Goal: Task Accomplishment & Management: Use online tool/utility

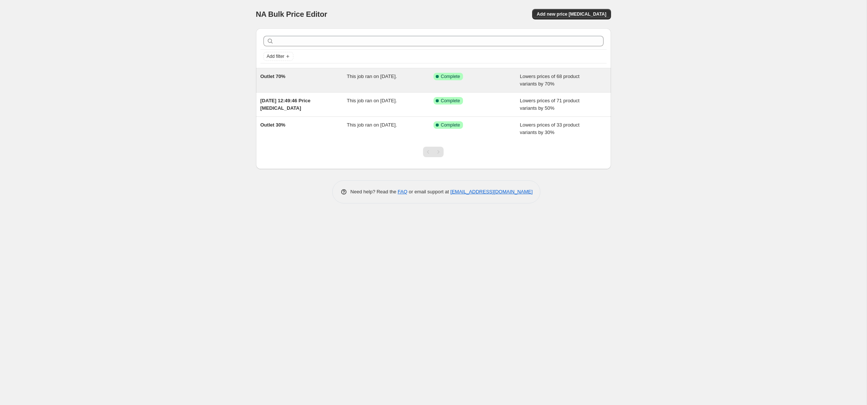
click at [525, 84] on span "Lowers prices of 68 product variants by 70%" at bounding box center [550, 80] width 60 height 13
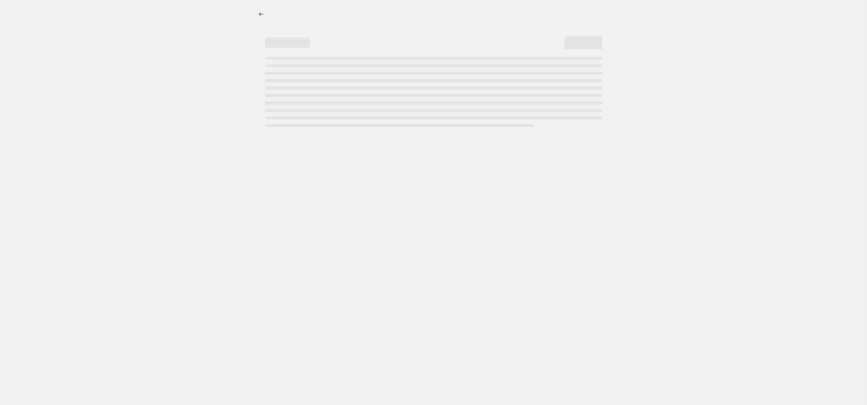
select select "percentage"
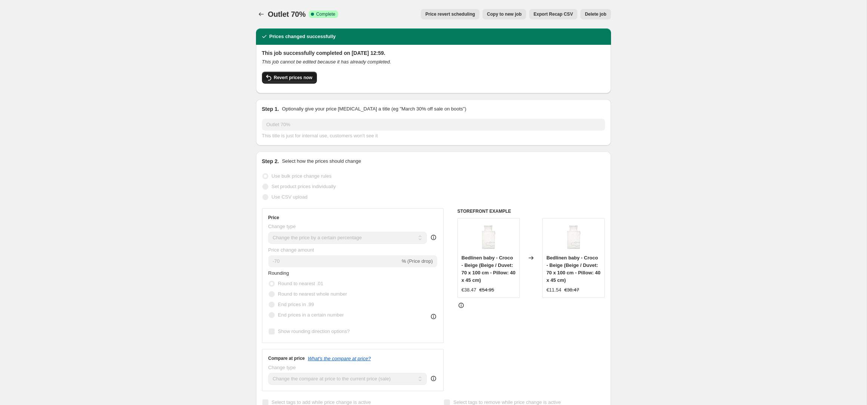
click at [296, 80] on span "Revert prices now" at bounding box center [293, 78] width 38 height 6
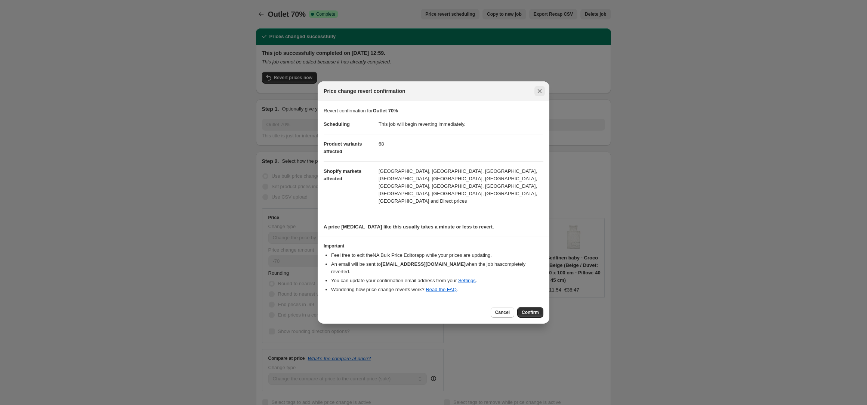
click at [542, 95] on icon "Close" at bounding box center [539, 90] width 7 height 7
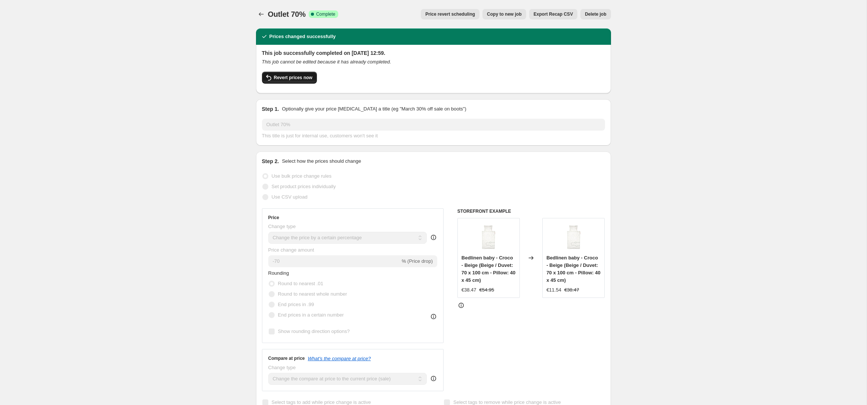
click at [299, 81] on button "Revert prices now" at bounding box center [289, 78] width 55 height 12
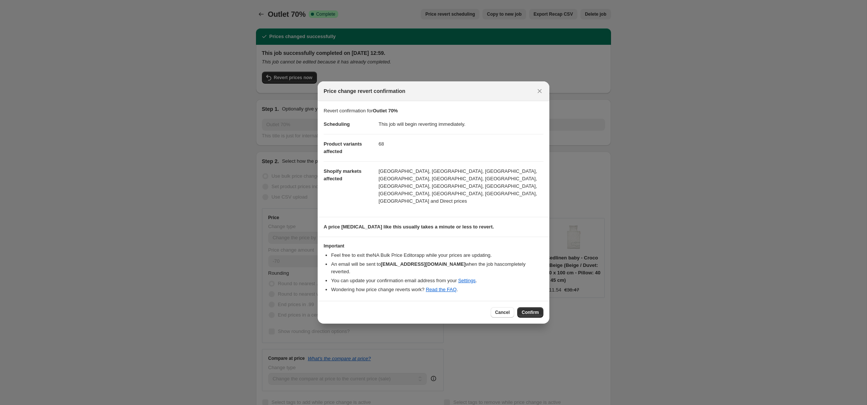
drag, startPoint x: 536, startPoint y: 300, endPoint x: 536, endPoint y: 296, distance: 4.9
click at [536, 310] on span "Confirm" at bounding box center [530, 313] width 17 height 6
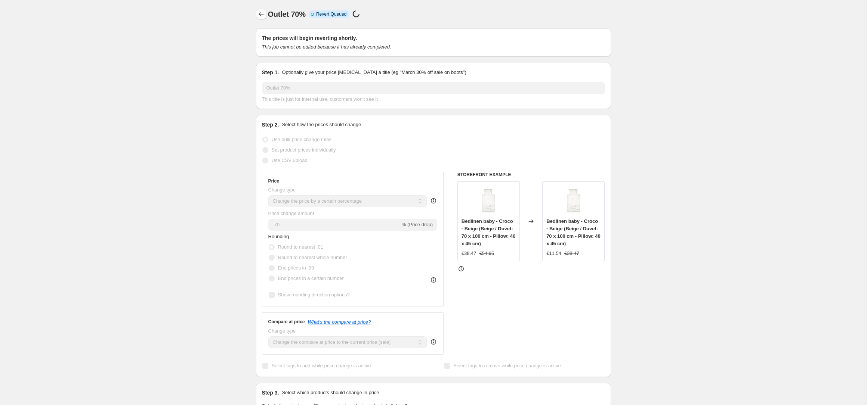
click at [262, 17] on icon "Price change jobs" at bounding box center [260, 13] width 7 height 7
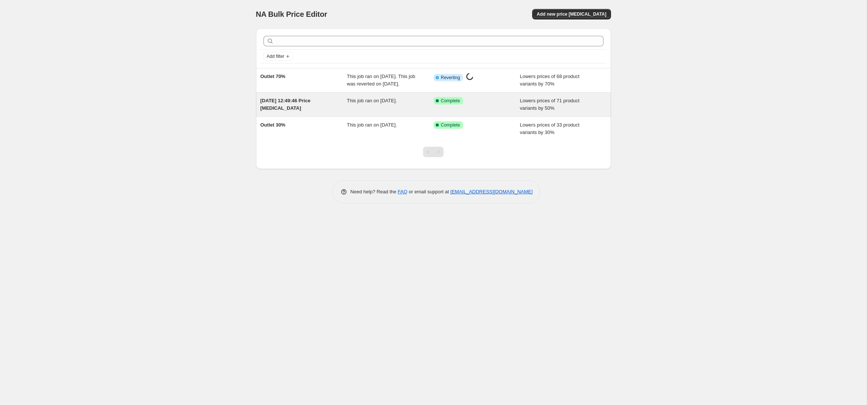
click at [480, 105] on div "Success Complete Complete" at bounding box center [470, 100] width 75 height 7
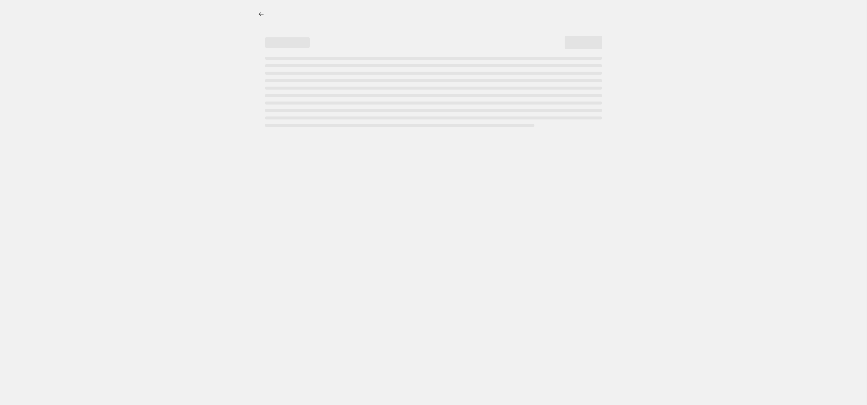
select select "percentage"
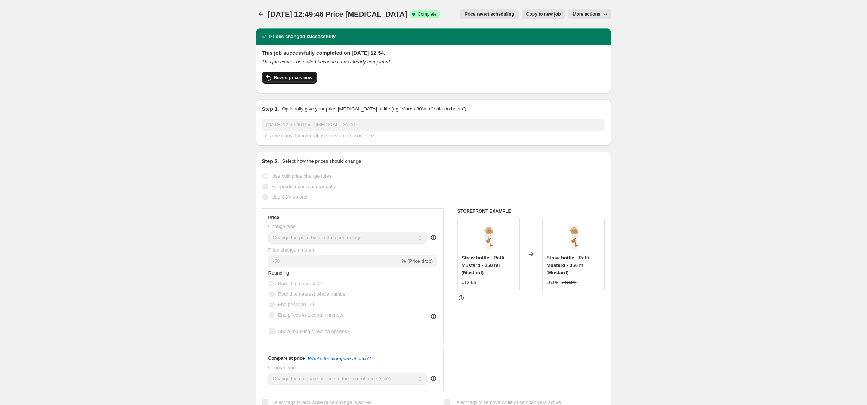
click at [286, 75] on span "Revert prices now" at bounding box center [293, 78] width 38 height 6
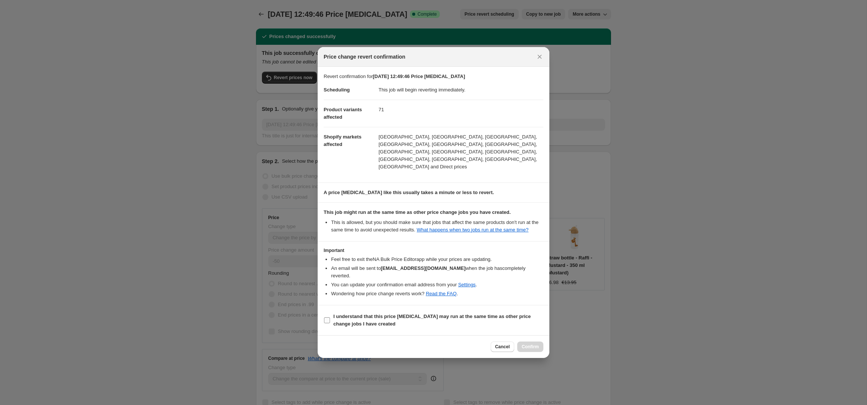
click at [407, 313] on span "I understand that this price change job may run at the same time as other price…" at bounding box center [438, 320] width 210 height 15
click at [330, 318] on input "I understand that this price change job may run at the same time as other price…" at bounding box center [327, 321] width 6 height 6
checkbox input "true"
click at [538, 61] on icon "Close" at bounding box center [539, 56] width 7 height 7
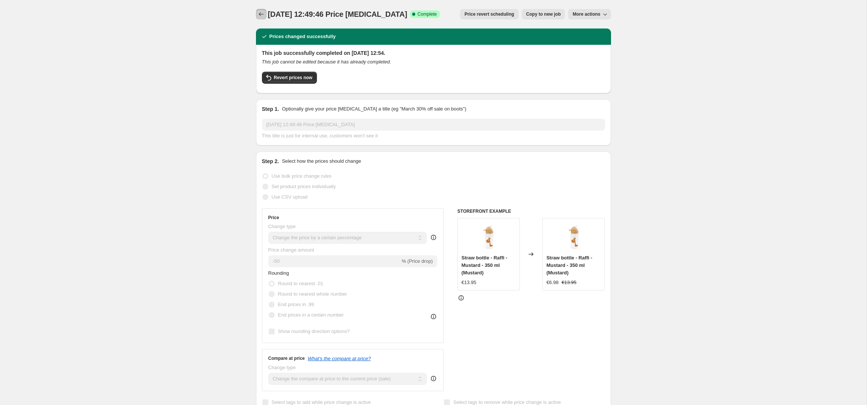
click at [256, 15] on button "Price change jobs" at bounding box center [261, 14] width 10 height 10
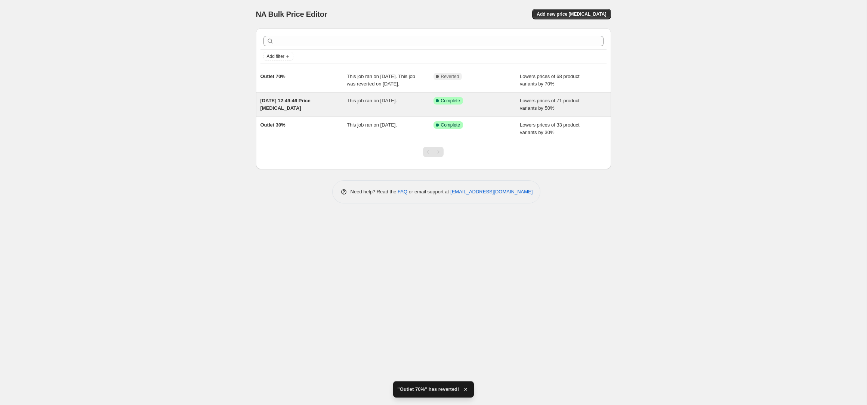
click at [331, 112] on div "12 Sept 2025, 12:49:46 Price change job" at bounding box center [303, 104] width 87 height 15
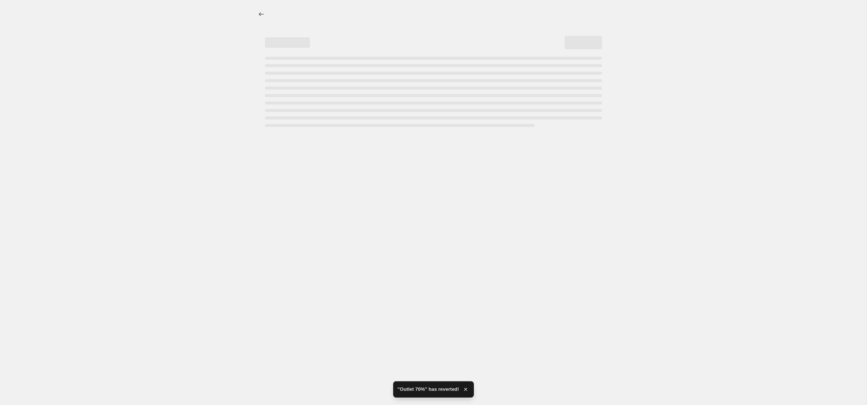
select select "percentage"
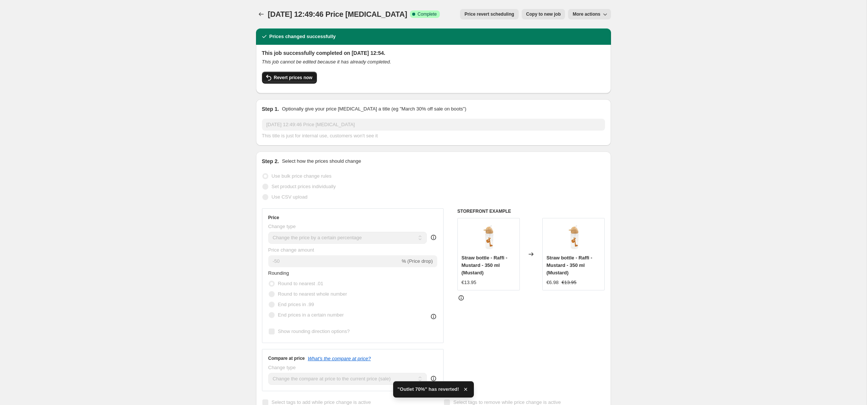
click at [304, 75] on span "Revert prices now" at bounding box center [293, 78] width 38 height 6
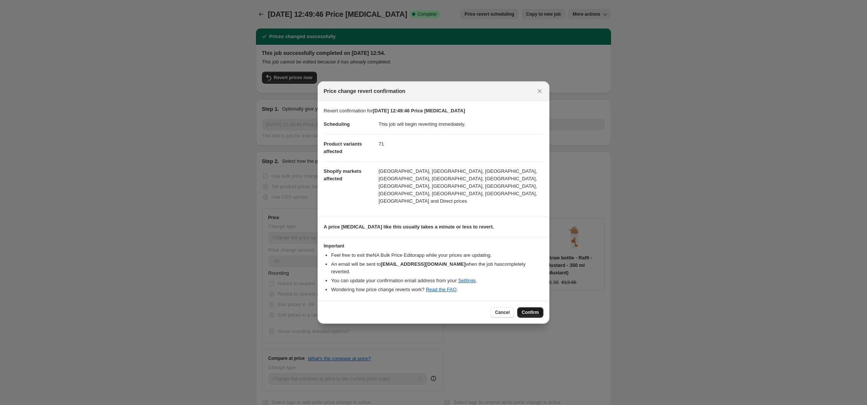
click at [538, 310] on span "Confirm" at bounding box center [530, 313] width 17 height 6
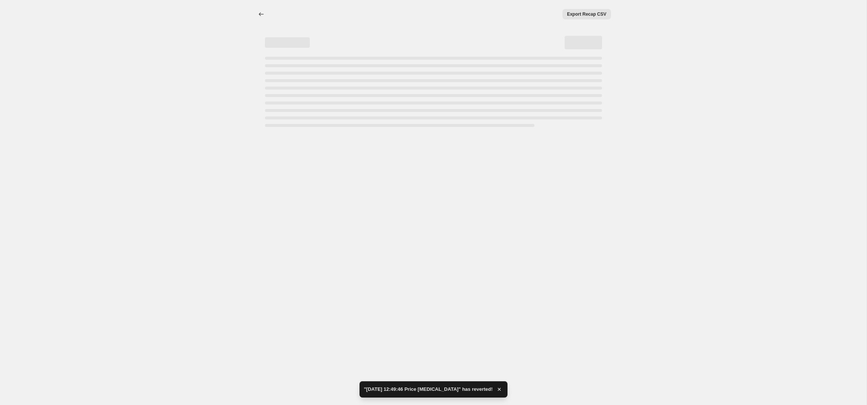
select select "percentage"
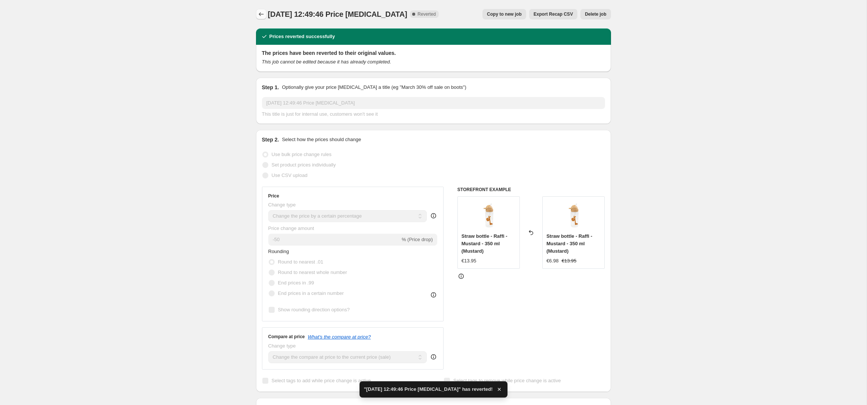
click at [263, 15] on icon "Price change jobs" at bounding box center [260, 13] width 7 height 7
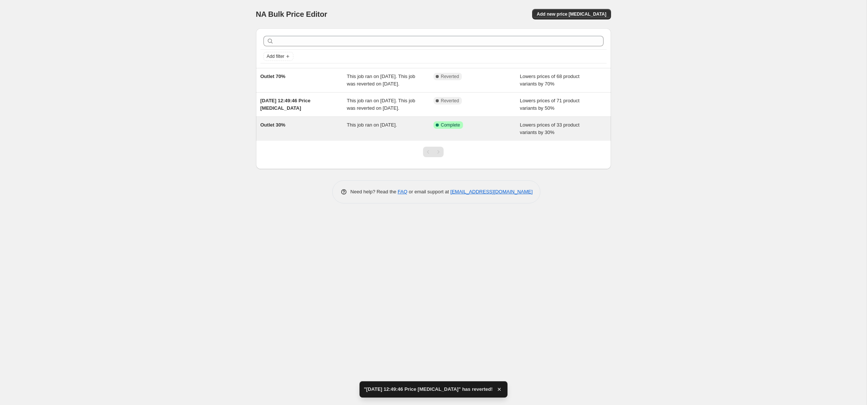
click at [315, 136] on div "Outlet 30%" at bounding box center [303, 128] width 87 height 15
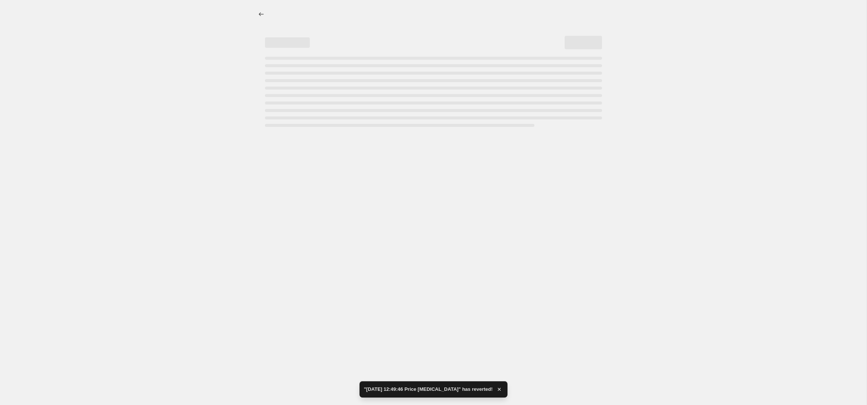
select select "percentage"
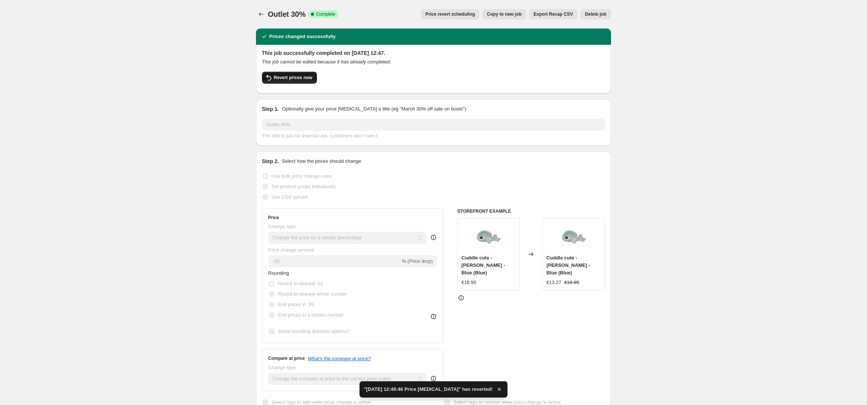
click at [292, 80] on span "Revert prices now" at bounding box center [293, 78] width 38 height 6
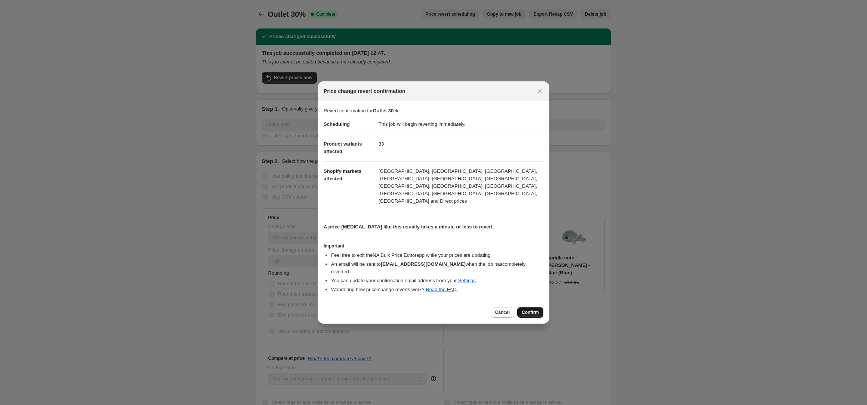
click at [531, 310] on span "Confirm" at bounding box center [530, 313] width 17 height 6
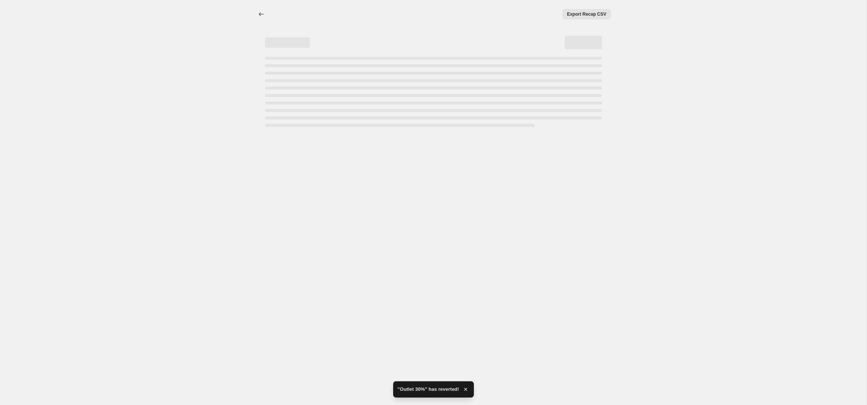
select select "percentage"
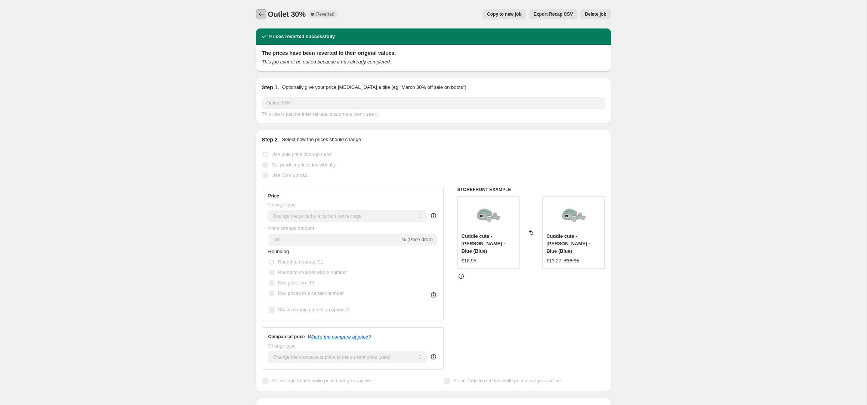
click at [260, 13] on icon "Price change jobs" at bounding box center [260, 13] width 7 height 7
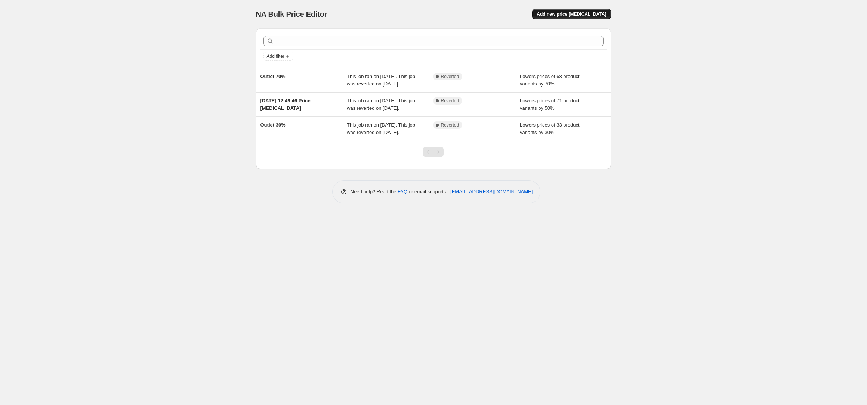
click at [587, 18] on button "Add new price change job" at bounding box center [571, 14] width 78 height 10
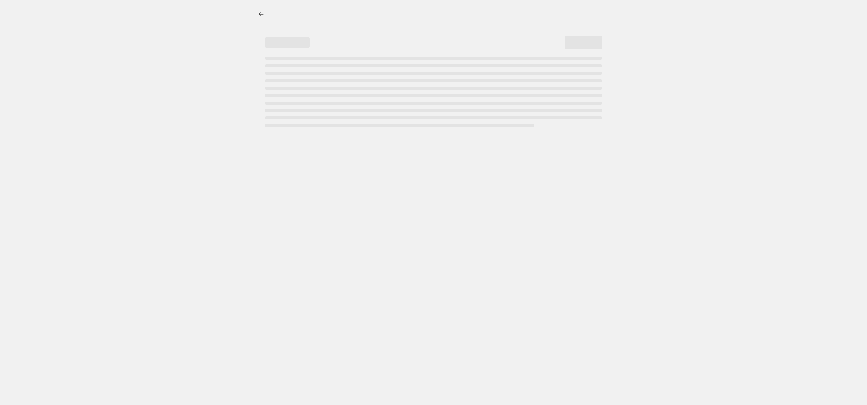
select select "percentage"
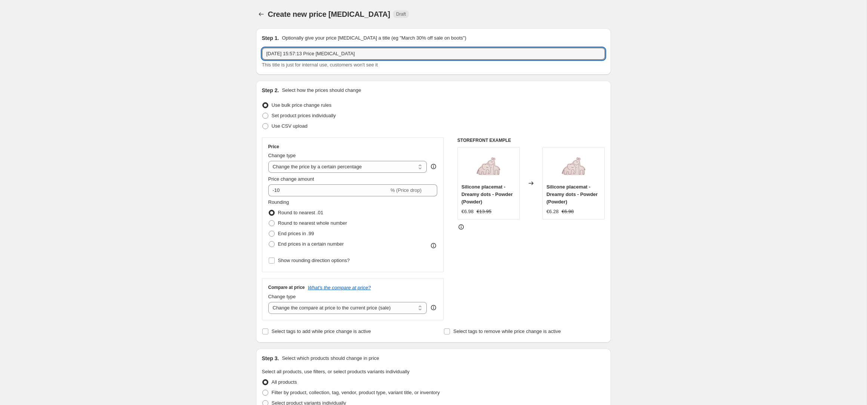
drag, startPoint x: 390, startPoint y: 52, endPoint x: 231, endPoint y: 51, distance: 159.5
click at [236, 50] on div "Create new price change job. This page is ready Create new price change job Dra…" at bounding box center [433, 394] width 866 height 789
type input "Outlet 30%"
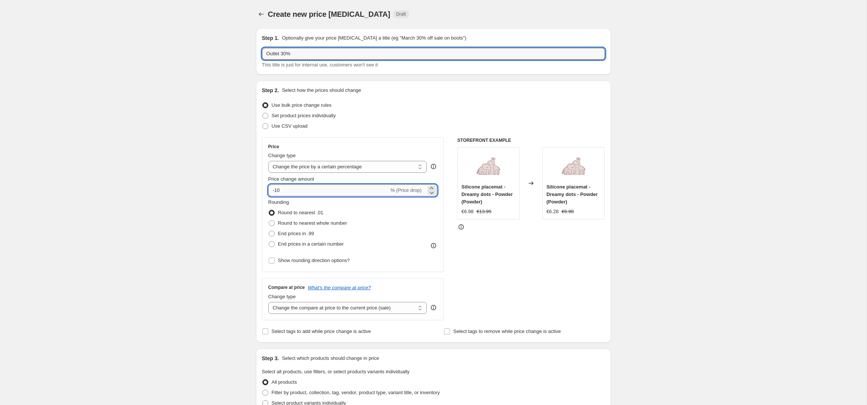
click at [295, 191] on input "-10" at bounding box center [328, 191] width 121 height 12
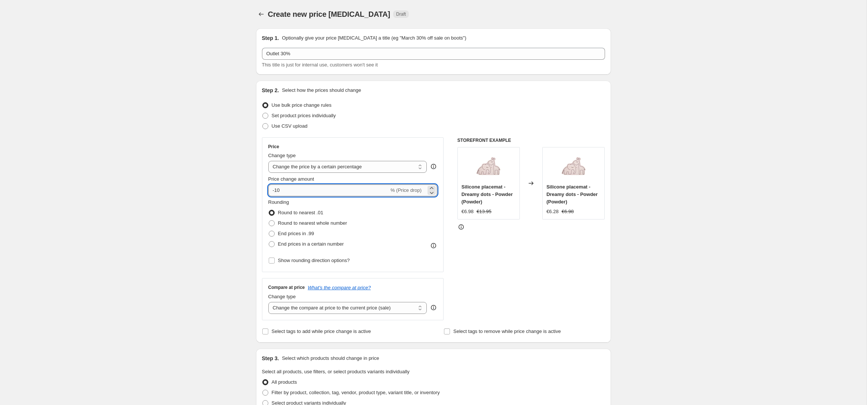
type input "-1"
type input "-30"
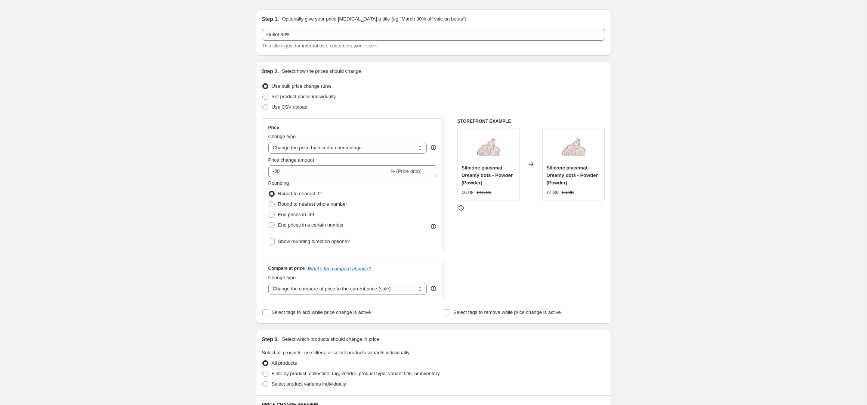
scroll to position [23, 0]
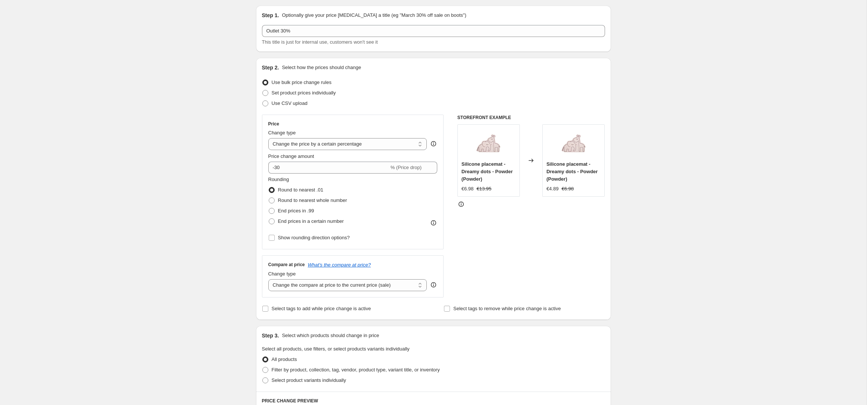
click at [231, 193] on div "Create new price change job. This page is ready Create new price change job Dra…" at bounding box center [433, 371] width 866 height 789
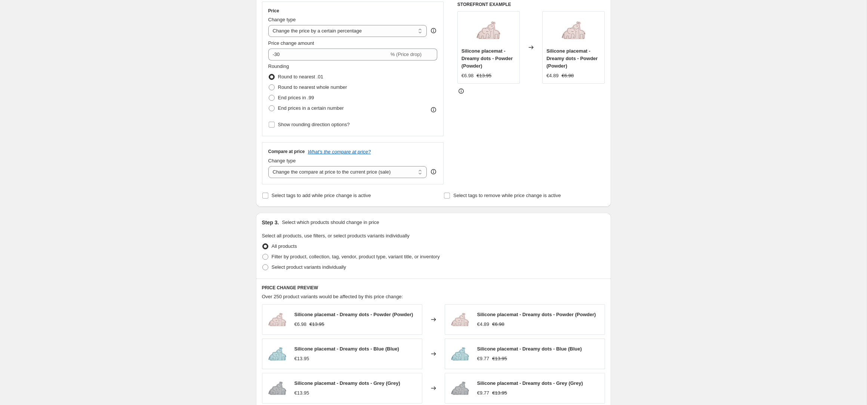
scroll to position [135, 0]
click at [347, 259] on span "Filter by product, collection, tag, vendor, product type, variant title, or inv…" at bounding box center [356, 258] width 168 height 6
click at [263, 256] on input "Filter by product, collection, tag, vendor, product type, variant title, or inv…" at bounding box center [262, 255] width 0 height 0
radio input "true"
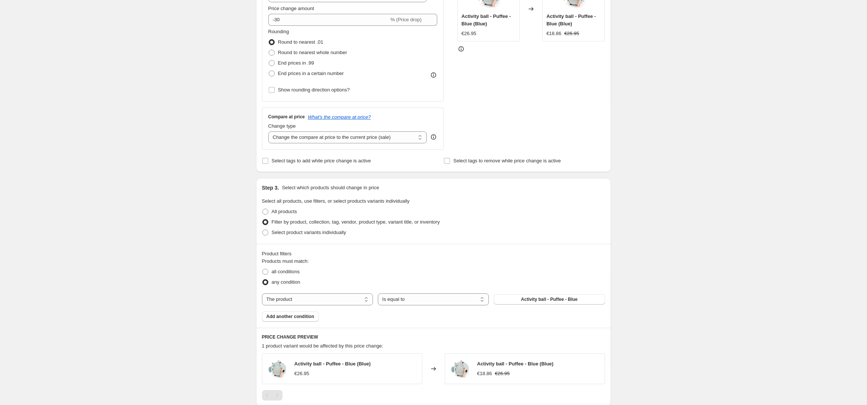
scroll to position [179, 0]
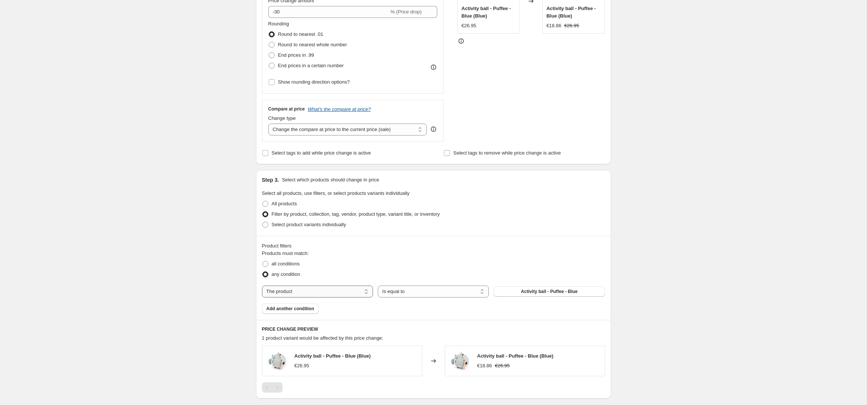
click at [343, 292] on select "The product The product's collection The product's tag The product's vendor The…" at bounding box center [317, 292] width 111 height 12
select select "collection"
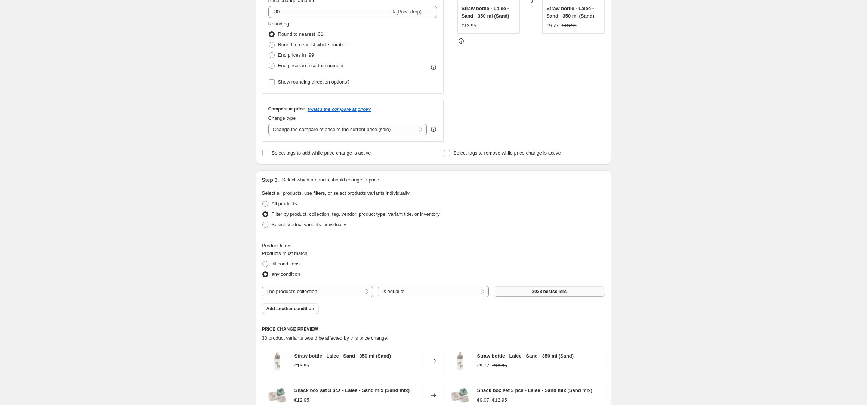
click at [536, 294] on span "2023 bestsellers" at bounding box center [549, 292] width 35 height 6
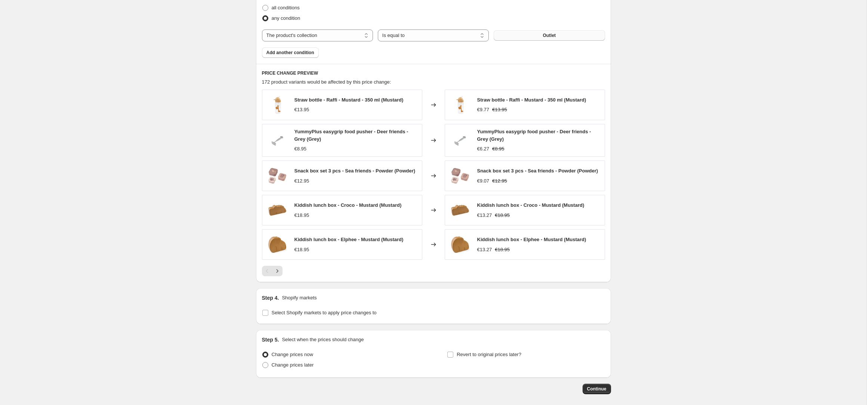
scroll to position [471, 0]
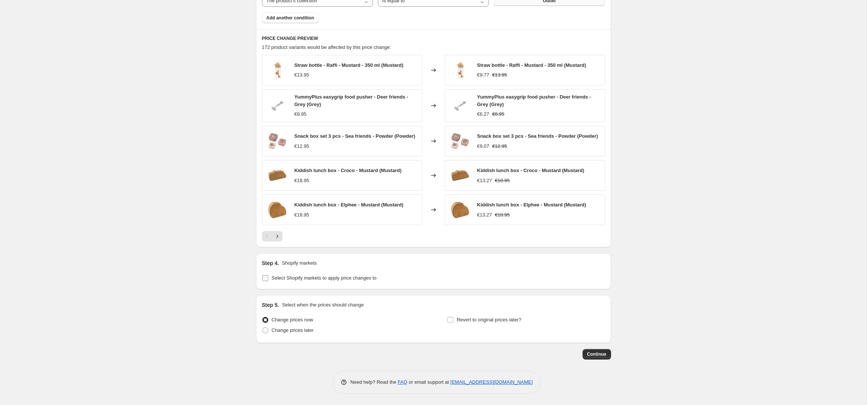
click at [291, 279] on span "Select Shopify markets to apply price changes to" at bounding box center [324, 278] width 105 height 6
click at [268, 279] on input "Select Shopify markets to apply price changes to" at bounding box center [265, 278] width 6 height 6
checkbox input "true"
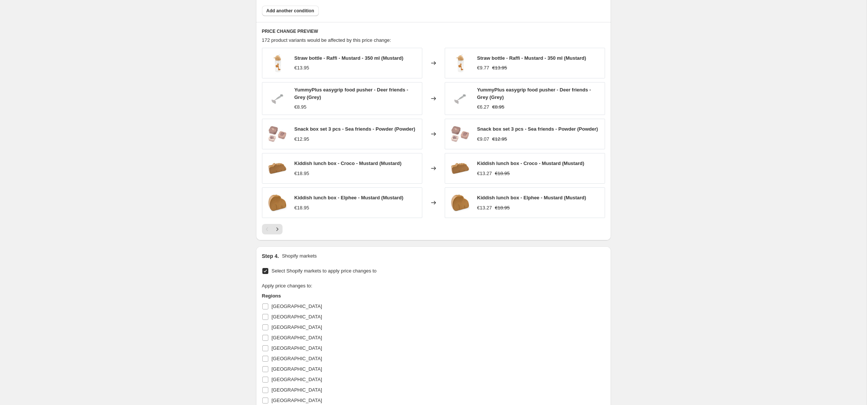
scroll to position [574, 0]
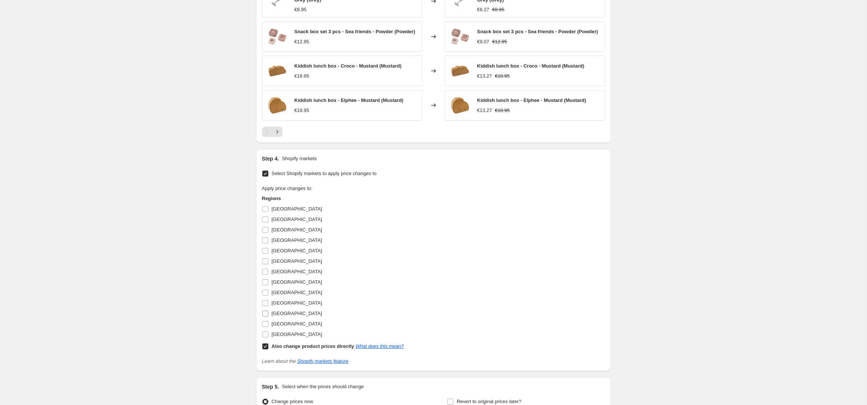
drag, startPoint x: 265, startPoint y: 335, endPoint x: 265, endPoint y: 329, distance: 5.6
click at [265, 335] on input "United Kingdom" at bounding box center [265, 335] width 6 height 6
checkbox input "true"
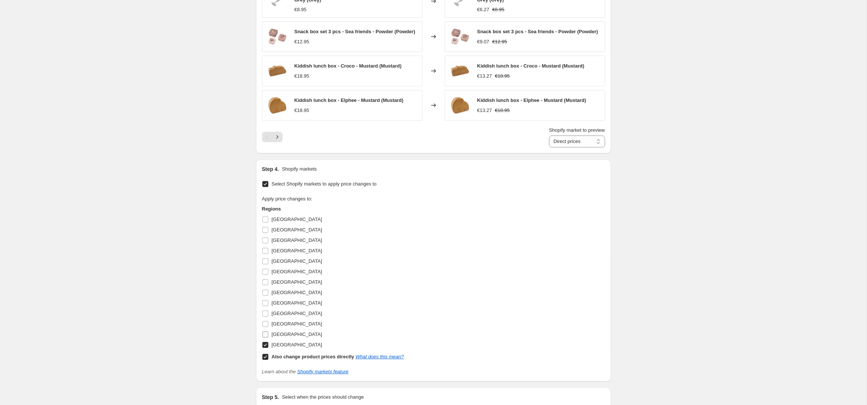
click at [267, 337] on input "Sweden" at bounding box center [265, 335] width 6 height 6
checkbox input "true"
click at [403, 359] on link "What does this mean?" at bounding box center [379, 357] width 48 height 6
click at [276, 326] on span "Spain" at bounding box center [297, 324] width 50 height 6
click at [268, 326] on input "Spain" at bounding box center [265, 324] width 6 height 6
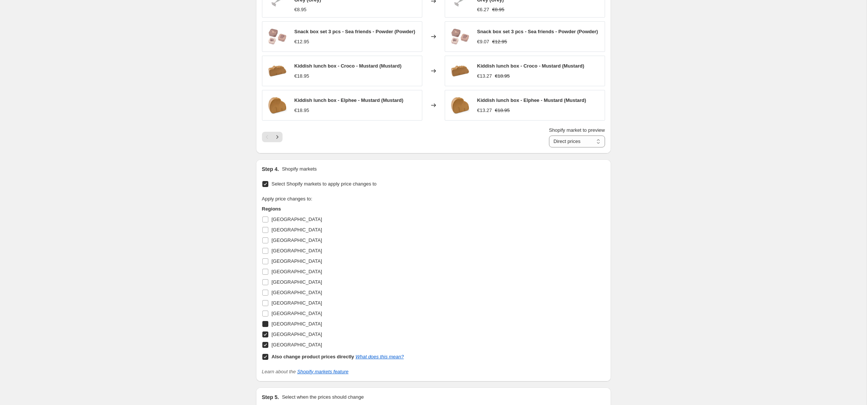
checkbox input "true"
click at [278, 316] on span "Portugal" at bounding box center [297, 314] width 50 height 6
click at [268, 316] on input "Portugal" at bounding box center [265, 314] width 6 height 6
checkbox input "true"
click at [282, 306] on span "Norway" at bounding box center [297, 303] width 50 height 6
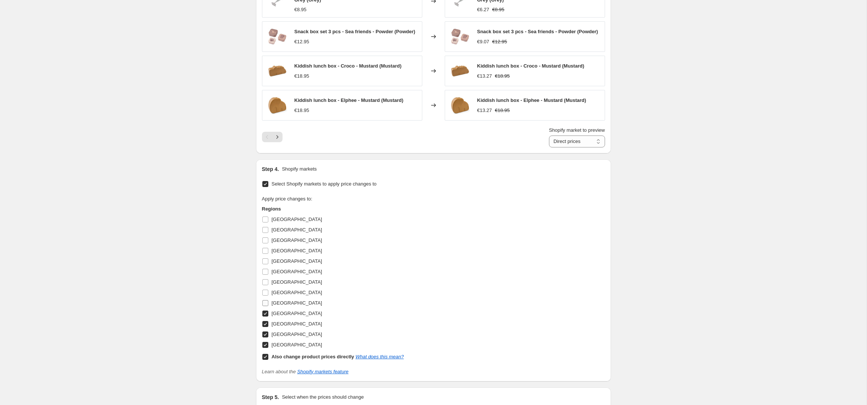
click at [268, 306] on input "Norway" at bounding box center [265, 303] width 6 height 6
checkbox input "true"
click at [282, 296] on span "Netherlands" at bounding box center [297, 293] width 50 height 6
click at [268, 296] on input "Netherlands" at bounding box center [265, 293] width 6 height 6
checkbox input "true"
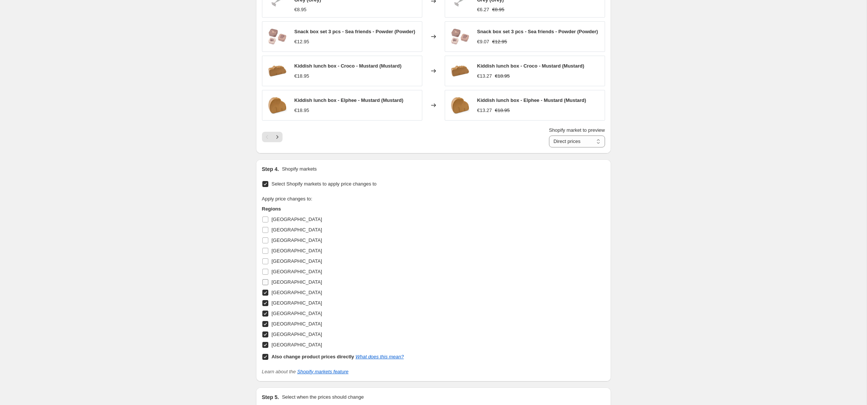
click at [282, 285] on span "Ireland" at bounding box center [297, 282] width 50 height 6
click at [268, 285] on input "Ireland" at bounding box center [265, 282] width 6 height 6
checkbox input "true"
click at [283, 275] on span "Germany" at bounding box center [297, 272] width 50 height 6
click at [268, 275] on input "Germany" at bounding box center [265, 272] width 6 height 6
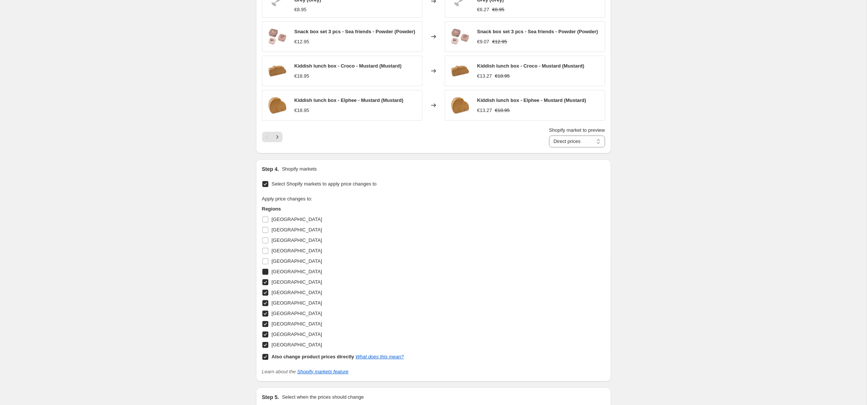
checkbox input "true"
click at [283, 264] on span "France" at bounding box center [297, 262] width 50 height 6
click at [268, 264] on input "France" at bounding box center [265, 262] width 6 height 6
checkbox input "true"
click at [282, 254] on span "Finland" at bounding box center [297, 251] width 50 height 6
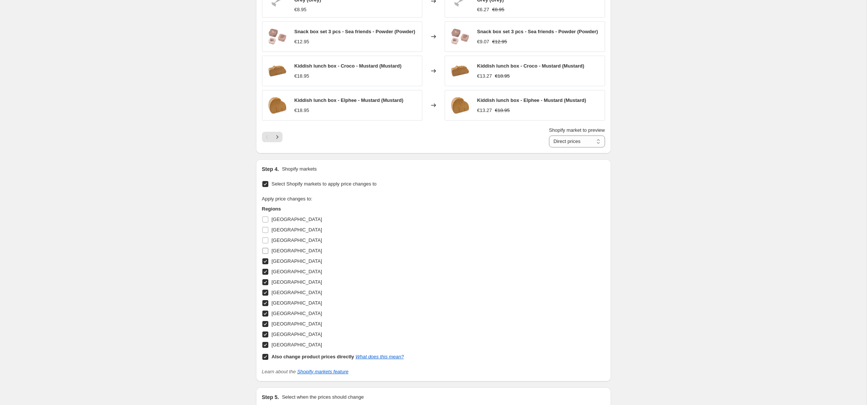
click at [268, 254] on input "Finland" at bounding box center [265, 251] width 6 height 6
checkbox input "true"
click at [282, 243] on span "Denmark" at bounding box center [297, 241] width 50 height 6
click at [268, 244] on input "Denmark" at bounding box center [265, 241] width 6 height 6
checkbox input "true"
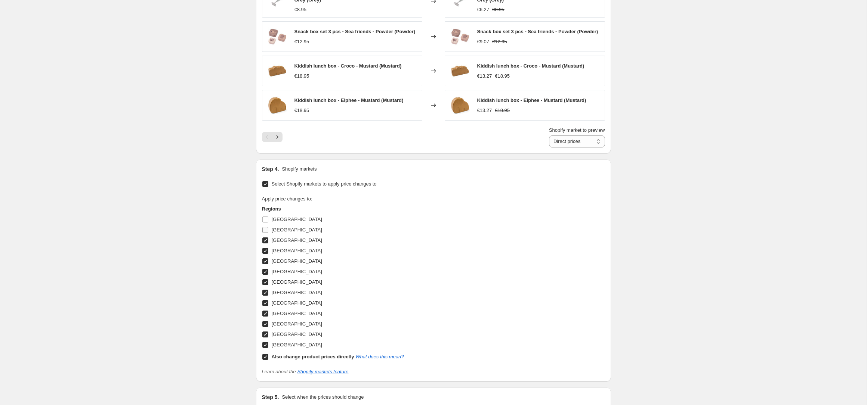
click at [283, 235] on label "Belgium" at bounding box center [292, 230] width 60 height 10
click at [268, 233] on input "Belgium" at bounding box center [265, 230] width 6 height 6
checkbox input "true"
click at [283, 222] on span "Austria" at bounding box center [297, 220] width 50 height 6
click at [268, 222] on input "Austria" at bounding box center [265, 220] width 6 height 6
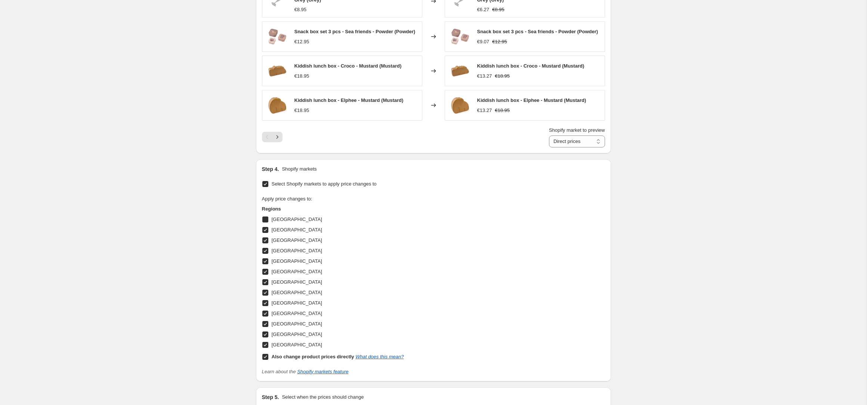
checkbox input "true"
click at [282, 306] on span "Norway" at bounding box center [297, 303] width 50 height 6
click at [268, 306] on input "Norway" at bounding box center [265, 303] width 6 height 6
checkbox input "false"
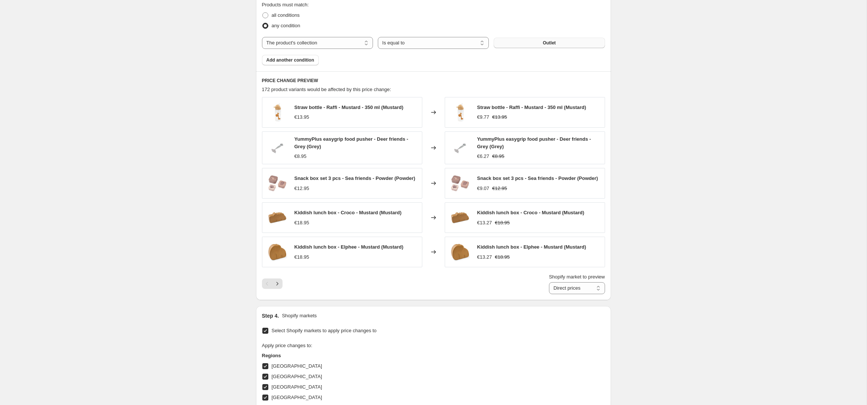
scroll to position [422, 0]
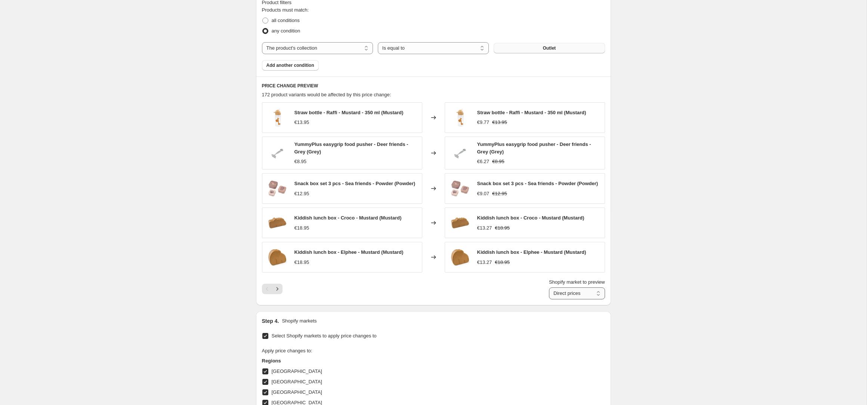
click at [570, 299] on select "Direct prices Austria Belgium Denmark Finland France Germany Ireland Netherland…" at bounding box center [577, 294] width 56 height 12
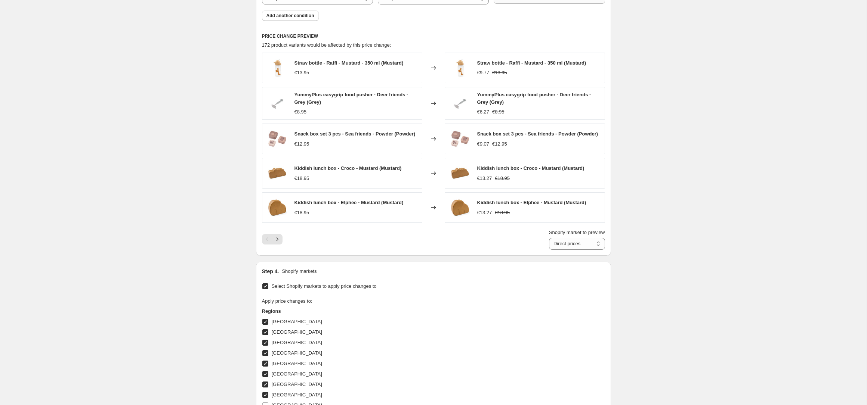
scroll to position [526, 0]
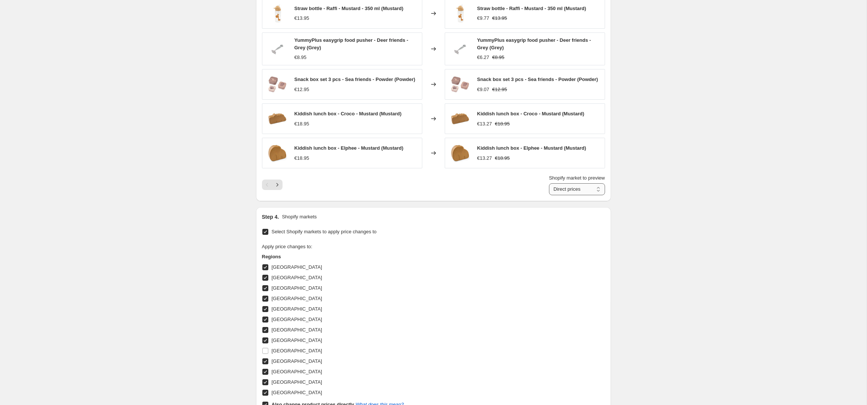
click at [576, 194] on select "Direct prices Austria Belgium Denmark Finland France Germany Ireland Netherland…" at bounding box center [577, 189] width 56 height 12
click at [549, 183] on select "Direct prices Austria Belgium Denmark Finland France Germany Ireland Netherland…" at bounding box center [577, 189] width 56 height 12
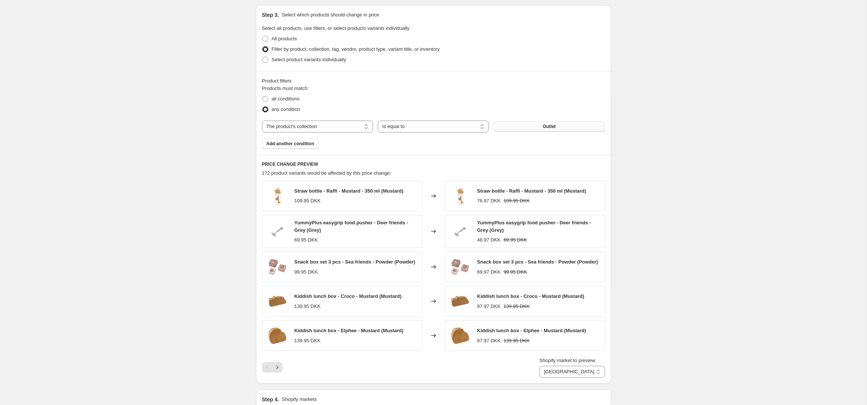
scroll to position [461, 0]
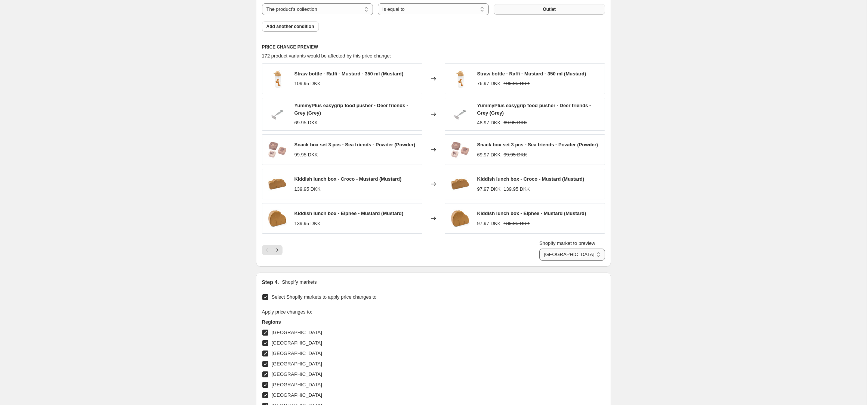
click at [565, 256] on select "Direct prices Austria Belgium Denmark Finland France Germany Ireland Netherland…" at bounding box center [571, 255] width 65 height 12
select select "direct"
click at [544, 249] on select "Direct prices Austria Belgium Denmark Finland France Germany Ireland Netherland…" at bounding box center [571, 255] width 65 height 12
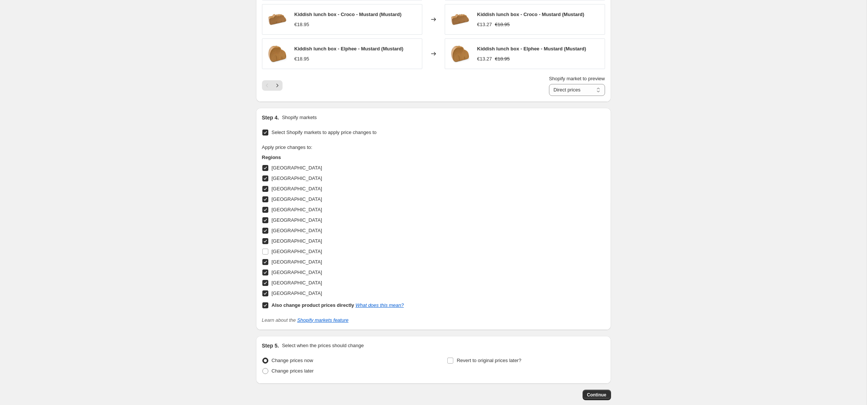
scroll to position [669, 0]
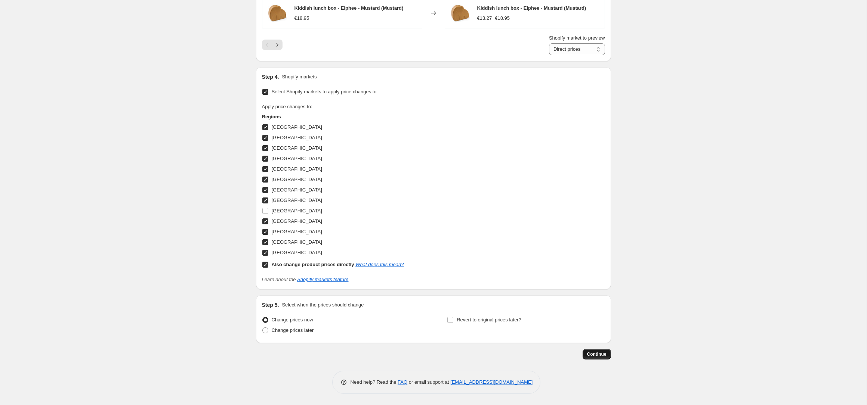
click at [600, 355] on span "Continue" at bounding box center [596, 355] width 19 height 6
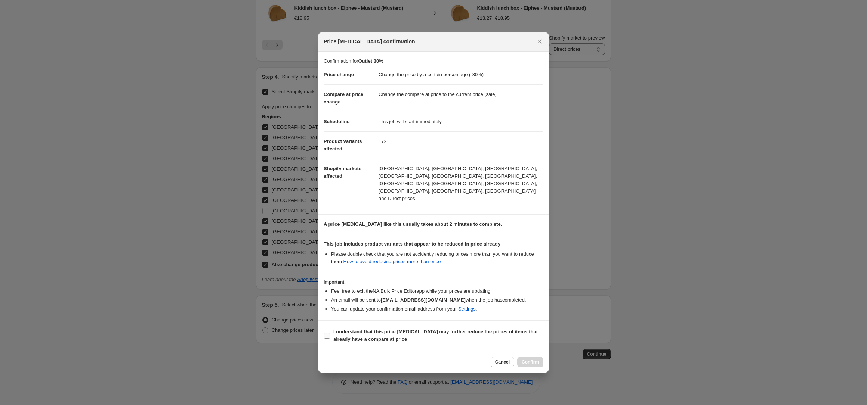
click at [425, 331] on span "I understand that this price change job may further reduce the prices of items …" at bounding box center [438, 335] width 210 height 15
click at [330, 333] on input "I understand that this price change job may further reduce the prices of items …" at bounding box center [327, 336] width 6 height 6
checkbox input "true"
click at [530, 358] on button "Confirm" at bounding box center [530, 362] width 26 height 10
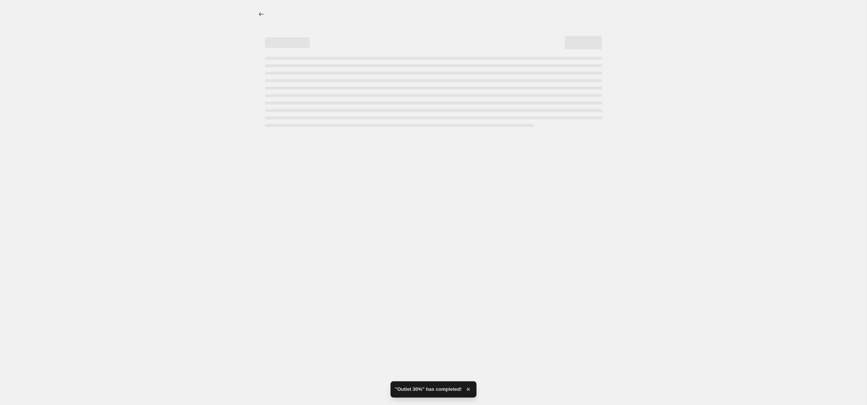
select select "percentage"
select select "collection"
